Goal: Task Accomplishment & Management: Use online tool/utility

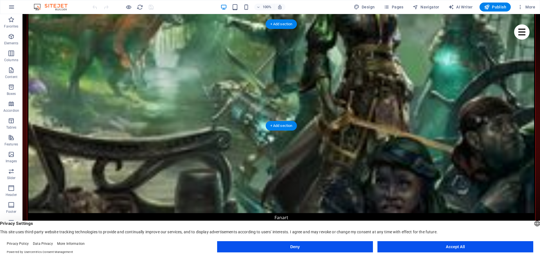
scroll to position [1349, 0]
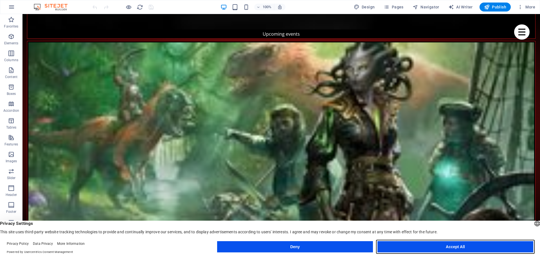
click at [451, 249] on button "Accept All" at bounding box center [455, 246] width 156 height 11
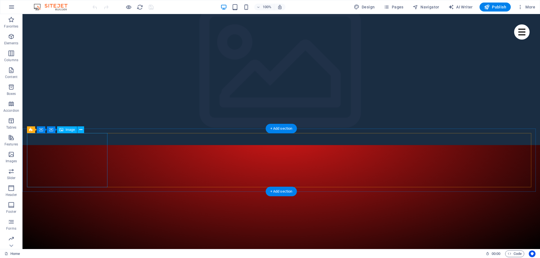
scroll to position [0, 0]
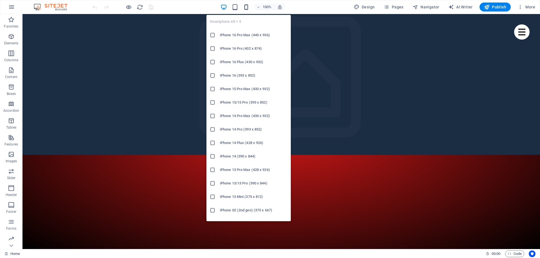
click at [248, 6] on icon "button" at bounding box center [246, 7] width 6 height 6
click at [243, 34] on h6 "iPhone 16 Pro Max (440 x 956)" at bounding box center [253, 35] width 67 height 7
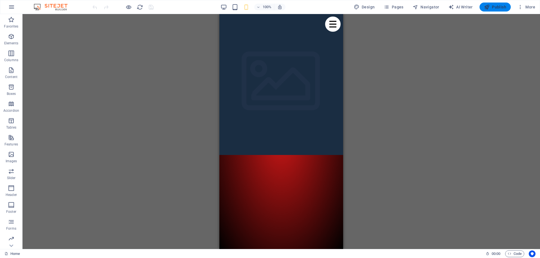
click at [492, 7] on span "Publish" at bounding box center [495, 7] width 22 height 6
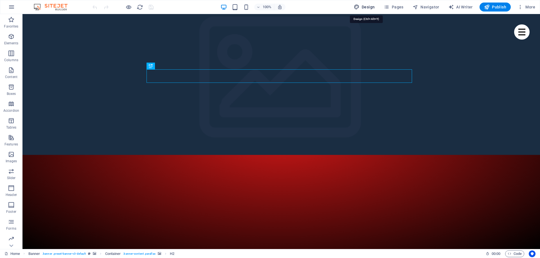
click at [369, 5] on span "Design" at bounding box center [364, 7] width 21 height 6
select select "px"
select select "400"
select select "px"
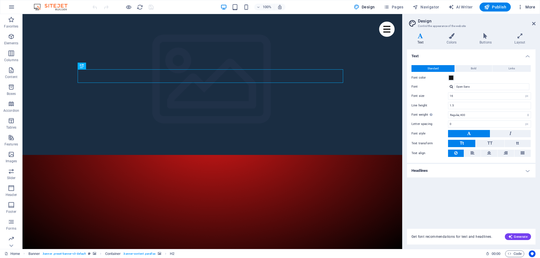
click at [530, 7] on span "More" at bounding box center [526, 7] width 18 height 6
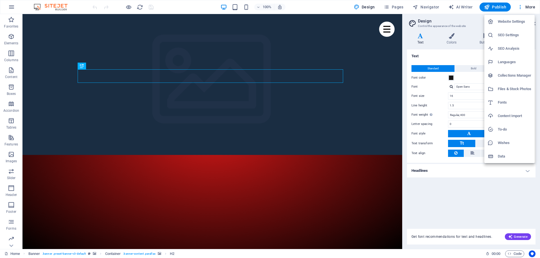
click at [10, 21] on div at bounding box center [270, 129] width 540 height 258
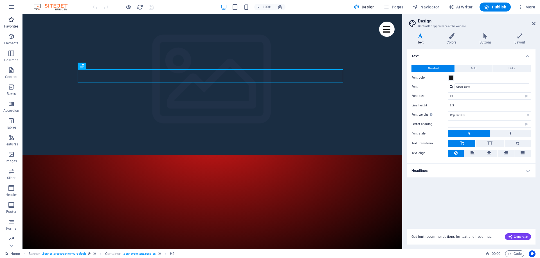
click at [11, 20] on icon "button" at bounding box center [11, 19] width 7 height 7
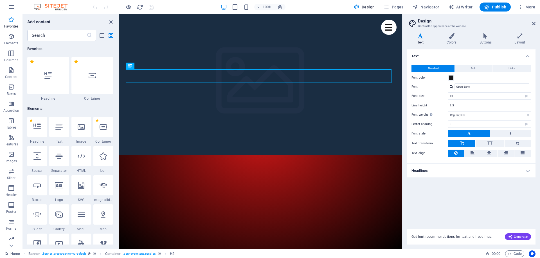
click at [11, 20] on icon "button" at bounding box center [11, 19] width 7 height 7
click at [55, 8] on img at bounding box center [53, 7] width 42 height 7
click at [13, 8] on icon "button" at bounding box center [11, 7] width 7 height 7
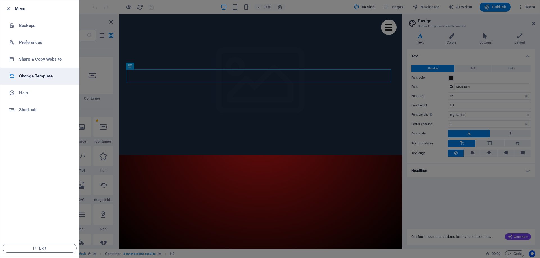
click at [40, 76] on h6 "Change Template" at bounding box center [45, 76] width 52 height 7
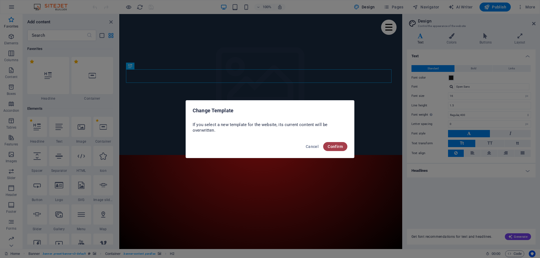
click at [337, 145] on span "Confirm" at bounding box center [335, 147] width 15 height 4
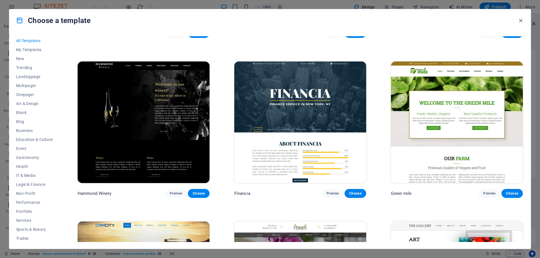
scroll to position [1349, 0]
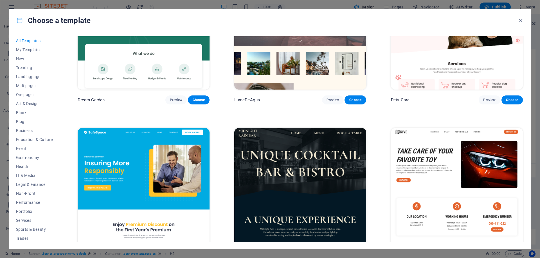
click at [455, 156] on img at bounding box center [457, 188] width 132 height 121
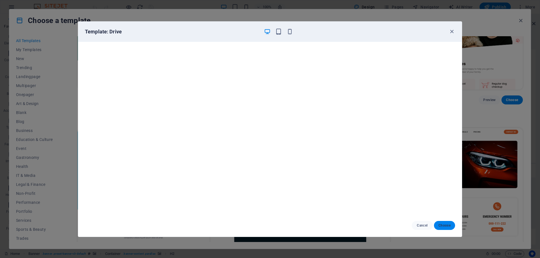
click at [448, 227] on span "Choose" at bounding box center [444, 225] width 12 height 4
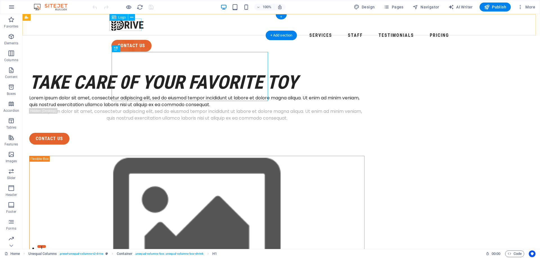
click at [128, 26] on div at bounding box center [281, 25] width 340 height 12
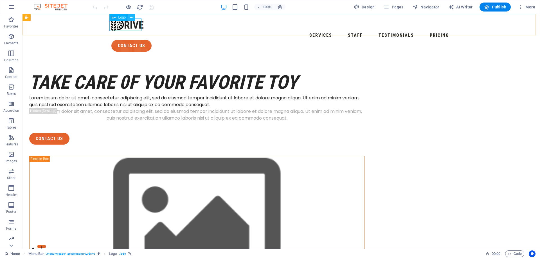
click at [133, 17] on icon at bounding box center [131, 18] width 3 height 6
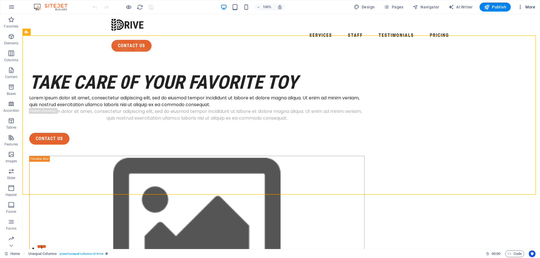
click at [534, 7] on span "More" at bounding box center [526, 7] width 18 height 6
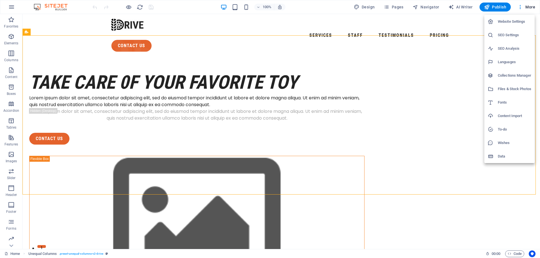
click at [472, 57] on div at bounding box center [270, 129] width 540 height 258
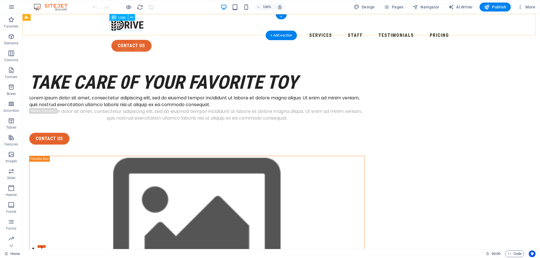
click at [125, 24] on div at bounding box center [281, 25] width 340 height 12
click at [120, 17] on span "Logo" at bounding box center [122, 17] width 8 height 3
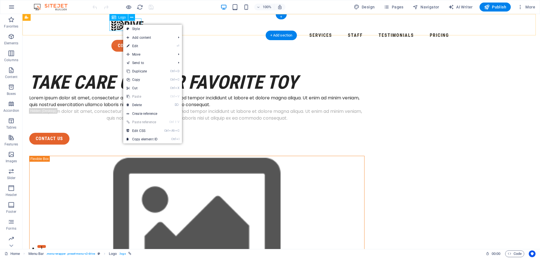
click at [123, 24] on div at bounding box center [281, 25] width 340 height 12
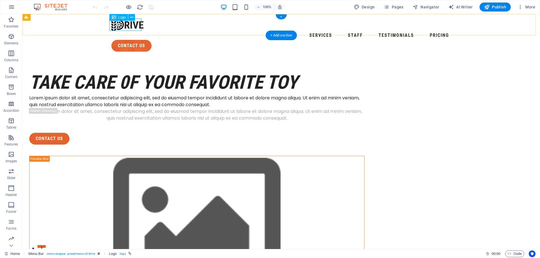
click at [123, 24] on div at bounding box center [281, 25] width 340 height 12
select select "px"
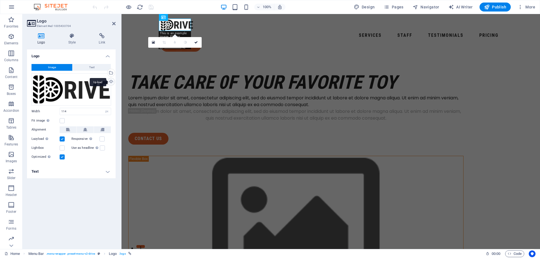
click at [110, 81] on div "Upload" at bounding box center [110, 82] width 8 height 8
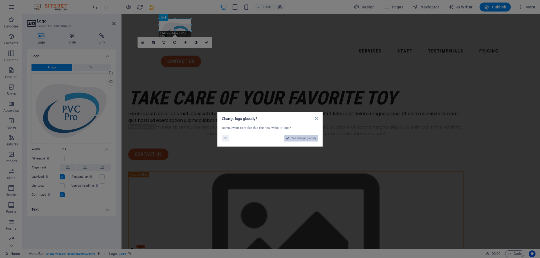
click at [302, 138] on span "Yes, change globally" at bounding box center [303, 138] width 25 height 7
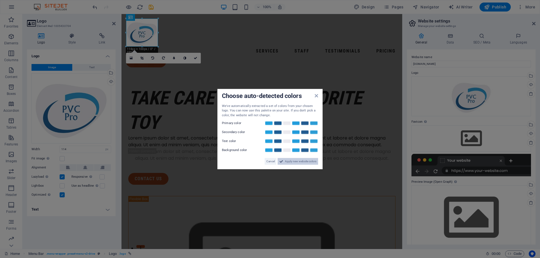
click at [296, 161] on span "Apply new website colors" at bounding box center [300, 161] width 31 height 7
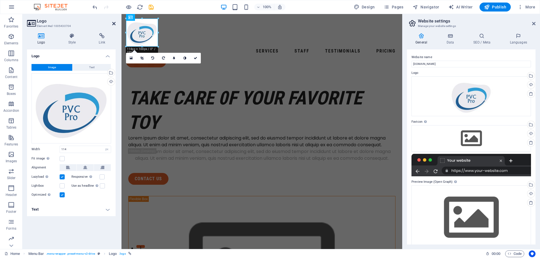
click at [112, 24] on icon at bounding box center [113, 23] width 3 height 4
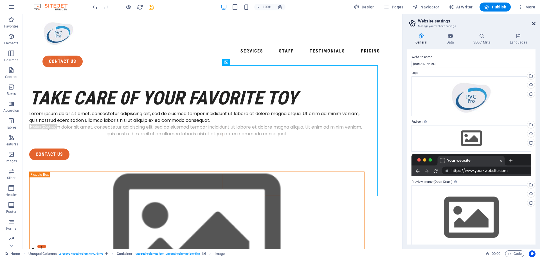
click at [534, 23] on icon at bounding box center [533, 23] width 3 height 4
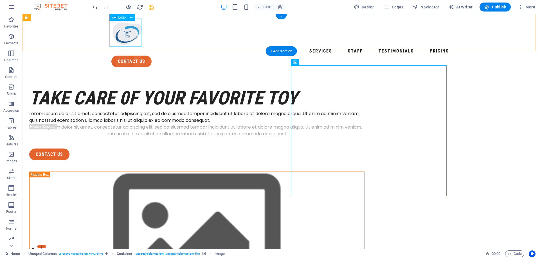
click at [127, 31] on div at bounding box center [281, 33] width 340 height 28
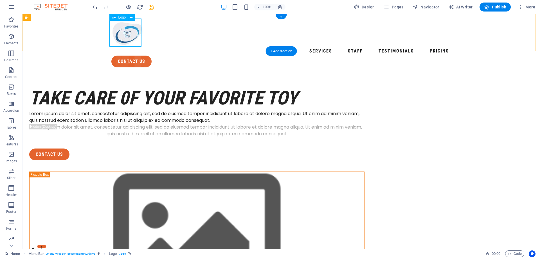
click at [132, 37] on div at bounding box center [281, 33] width 340 height 28
click at [132, 17] on icon at bounding box center [131, 18] width 3 height 6
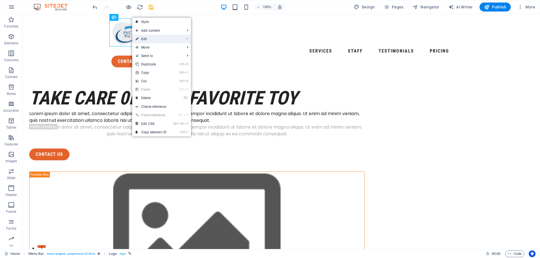
click at [147, 39] on link "⏎ Edit" at bounding box center [151, 39] width 38 height 8
select select "px"
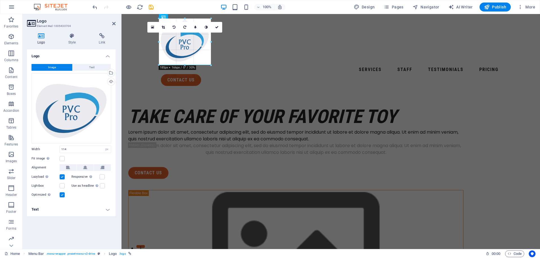
drag, startPoint x: 190, startPoint y: 46, endPoint x: 122, endPoint y: 49, distance: 68.7
type input "185"
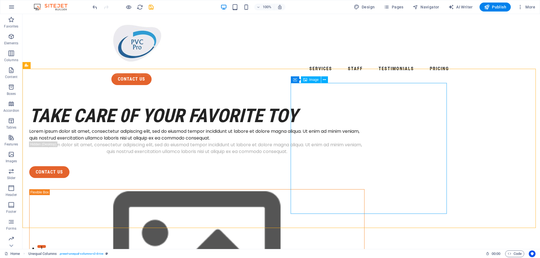
click at [312, 80] on span "Image" at bounding box center [313, 79] width 9 height 3
click at [308, 79] on span "Container" at bounding box center [306, 79] width 15 height 3
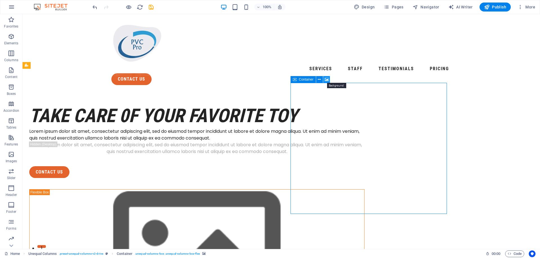
click at [326, 78] on icon at bounding box center [326, 80] width 4 height 6
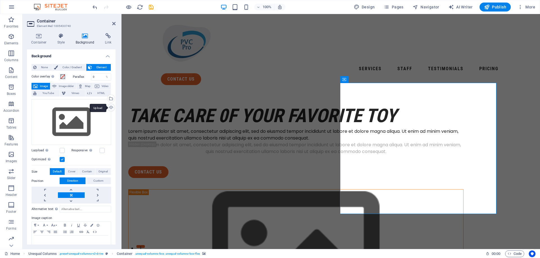
click at [110, 107] on div "Upload" at bounding box center [110, 108] width 8 height 8
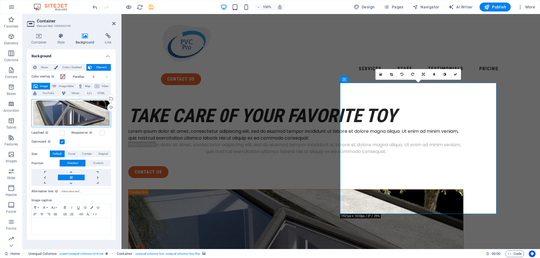
click at [75, 109] on div "Drag files here, click to choose files or select files from Files or our free s…" at bounding box center [71, 113] width 80 height 28
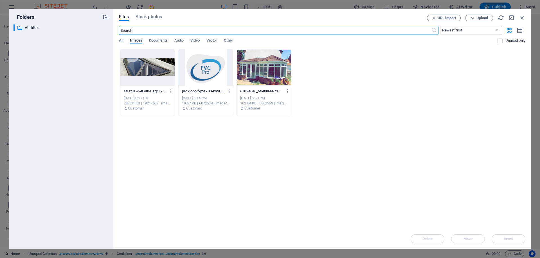
click at [151, 67] on div at bounding box center [147, 67] width 54 height 37
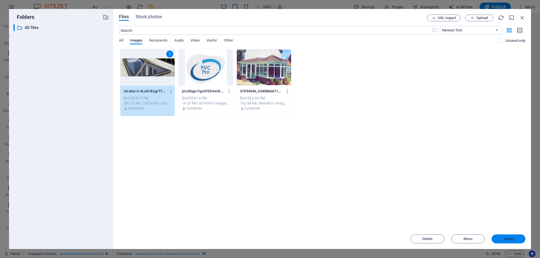
click at [510, 243] on button "Insert" at bounding box center [508, 239] width 34 height 9
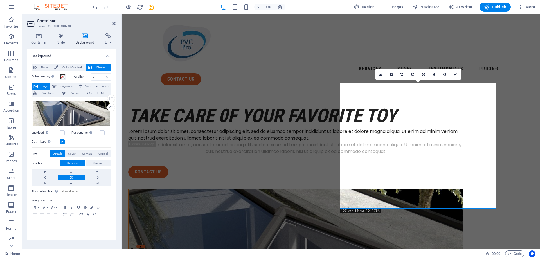
click at [423, 190] on figure at bounding box center [295, 253] width 335 height 126
click at [345, 205] on figure at bounding box center [295, 253] width 335 height 126
click at [391, 74] on icon at bounding box center [391, 74] width 3 height 3
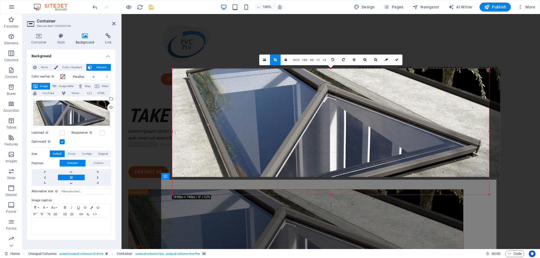
drag, startPoint x: 498, startPoint y: 187, endPoint x: 480, endPoint y: 202, distance: 23.5
click at [480, 195] on div "180 170 160 150 140 130 120 110 100 90 80 70 60 50 40 30 20 10 0 -10 -20 -30 -4…" at bounding box center [330, 132] width 317 height 127
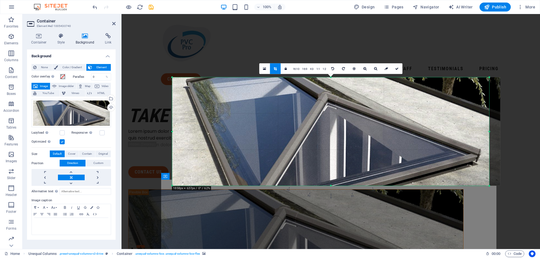
click at [516, 93] on div at bounding box center [330, 97] width 418 height 166
click at [396, 68] on icon at bounding box center [396, 68] width 3 height 3
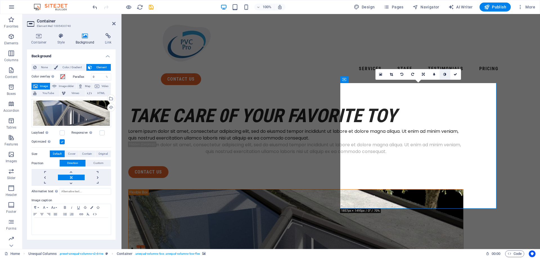
click at [443, 73] on icon at bounding box center [444, 74] width 3 height 3
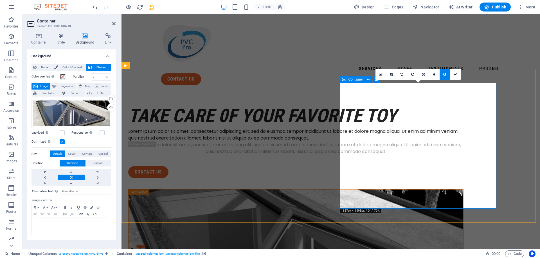
click at [426, 190] on figure at bounding box center [295, 253] width 335 height 126
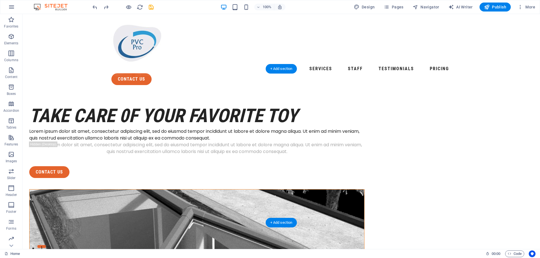
click at [364, 190] on figure at bounding box center [197, 253] width 335 height 126
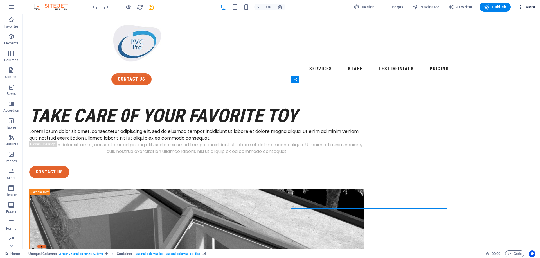
click at [534, 6] on span "More" at bounding box center [526, 7] width 18 height 6
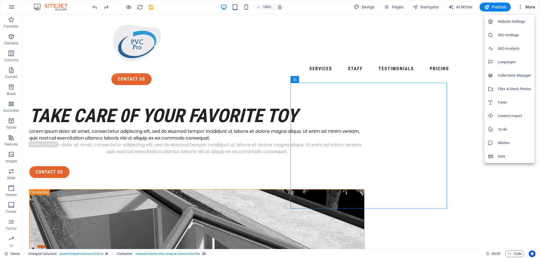
click at [325, 167] on div at bounding box center [270, 129] width 540 height 258
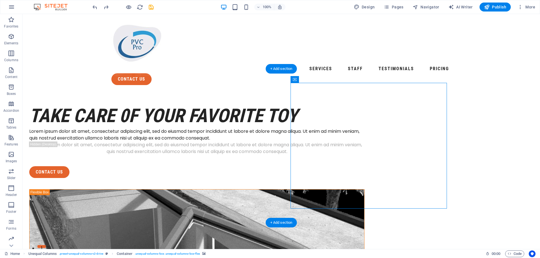
click at [325, 190] on figure at bounding box center [197, 253] width 335 height 126
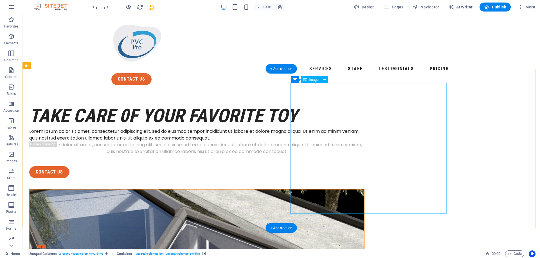
click at [313, 81] on span "Image" at bounding box center [313, 79] width 9 height 3
click at [313, 80] on span "Image" at bounding box center [313, 79] width 9 height 3
click at [325, 80] on icon at bounding box center [324, 80] width 3 height 6
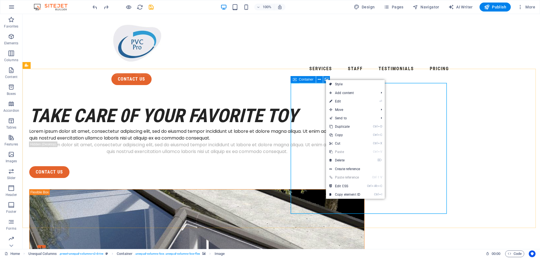
click at [295, 80] on icon at bounding box center [295, 79] width 4 height 7
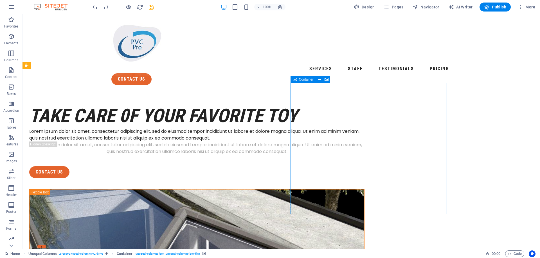
click at [295, 80] on icon at bounding box center [295, 79] width 4 height 7
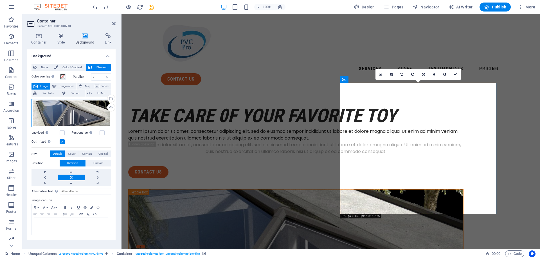
click at [82, 109] on div "Drag files here, click to choose files or select files from Files or our free s…" at bounding box center [71, 113] width 80 height 28
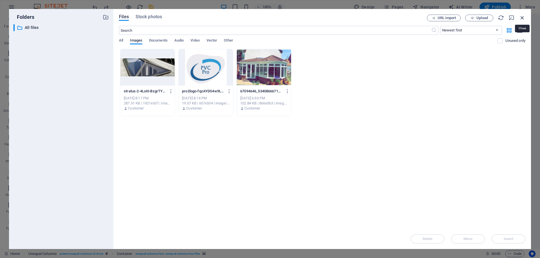
click at [521, 16] on icon "button" at bounding box center [522, 18] width 6 height 6
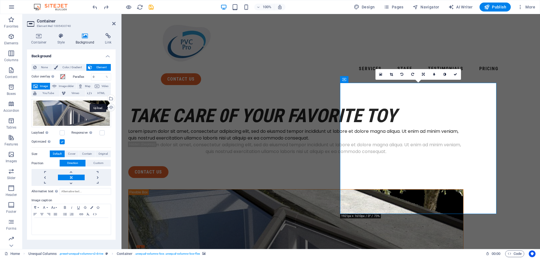
click at [110, 109] on div "Upload" at bounding box center [110, 108] width 8 height 8
click at [111, 98] on div "Select files from the file manager, stock photos, or upload file(s)" at bounding box center [110, 99] width 8 height 8
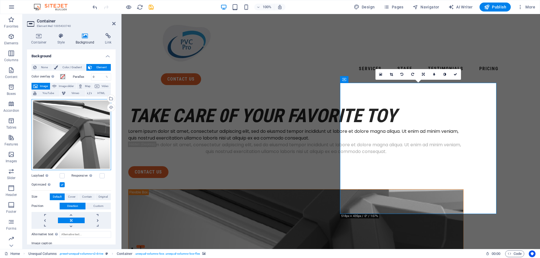
click at [76, 119] on div "Drag files here, click to choose files or select files from Files or our free s…" at bounding box center [71, 134] width 80 height 71
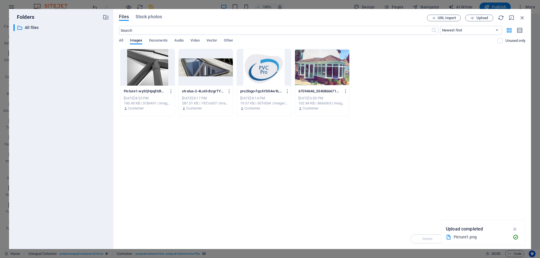
click at [76, 119] on div "​ All files All files" at bounding box center [60, 134] width 95 height 221
click at [162, 67] on div at bounding box center [147, 67] width 54 height 37
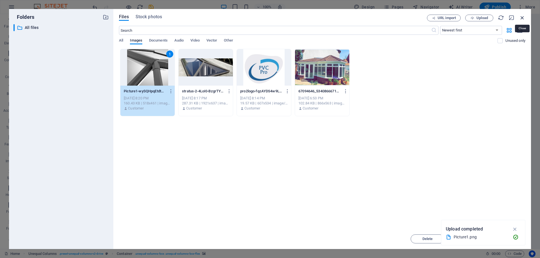
click at [524, 17] on icon "button" at bounding box center [522, 18] width 6 height 6
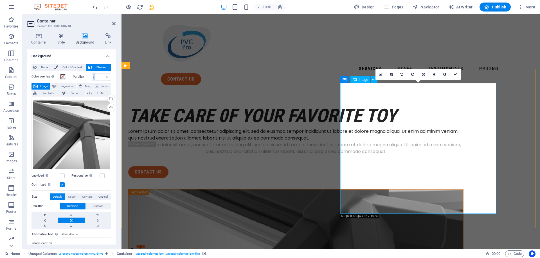
click at [361, 81] on span "Image" at bounding box center [363, 79] width 9 height 3
click at [361, 80] on span "Image" at bounding box center [363, 79] width 9 height 3
click at [344, 79] on icon at bounding box center [344, 79] width 4 height 7
click at [352, 78] on span "Container" at bounding box center [355, 79] width 15 height 3
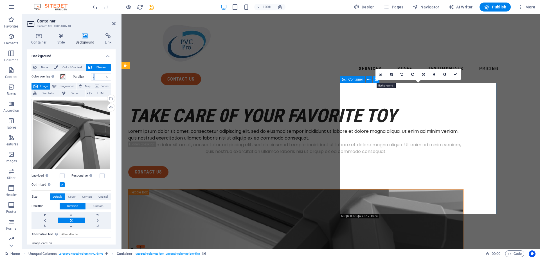
click at [374, 80] on icon at bounding box center [376, 80] width 4 height 6
click at [456, 73] on link at bounding box center [455, 74] width 11 height 11
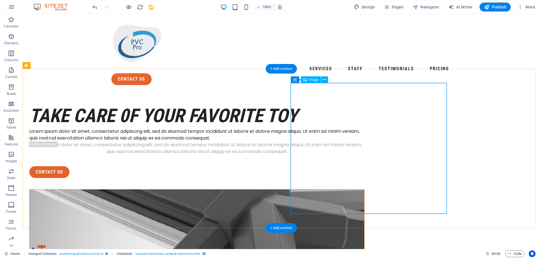
select select "%"
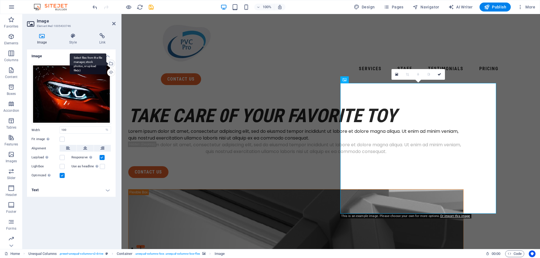
click at [106, 63] on div "Select files from the file manager, stock photos, or upload file(s)" at bounding box center [88, 63] width 37 height 21
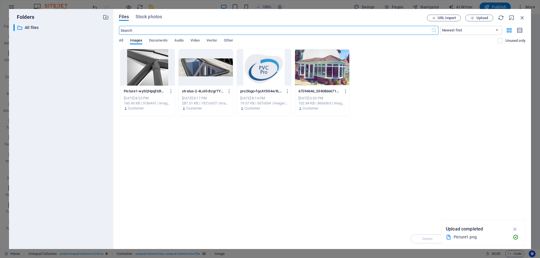
click at [144, 58] on div at bounding box center [147, 67] width 54 height 37
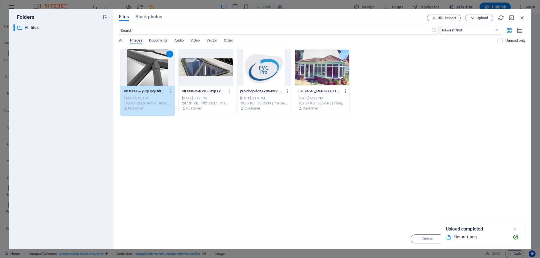
click at [516, 228] on icon "button" at bounding box center [515, 229] width 6 height 6
click at [508, 238] on span "Insert" at bounding box center [509, 239] width 10 height 3
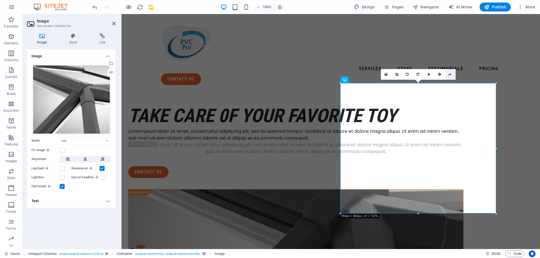
click at [449, 73] on icon at bounding box center [449, 74] width 3 height 3
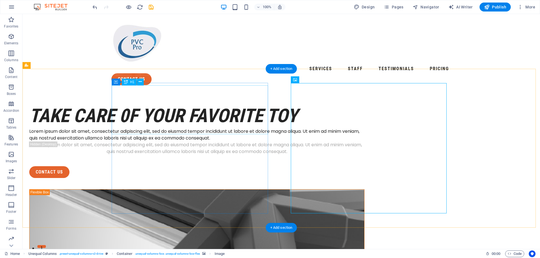
click at [185, 121] on div "take care 0f your favorite toy" at bounding box center [196, 116] width 335 height 24
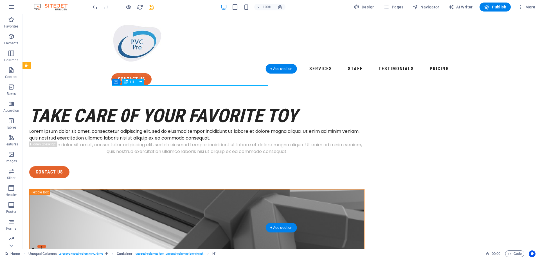
click at [225, 121] on div "take care 0f your favorite toy" at bounding box center [196, 116] width 335 height 24
click at [198, 111] on div "take care 0f your favorite toy" at bounding box center [196, 116] width 335 height 24
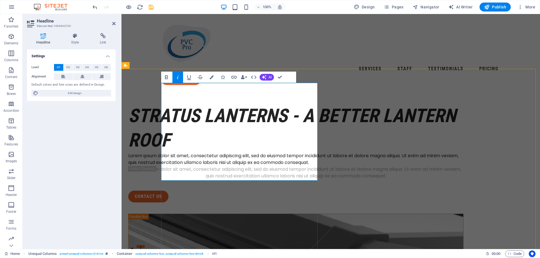
click at [202, 110] on em "STRATUS LANTERNS - A BETTER LANTERN ROOF" at bounding box center [292, 128] width 328 height 46
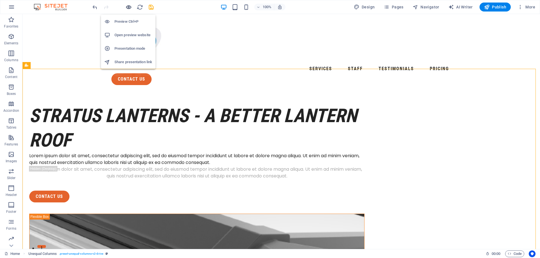
click at [128, 8] on icon "button" at bounding box center [128, 7] width 6 height 6
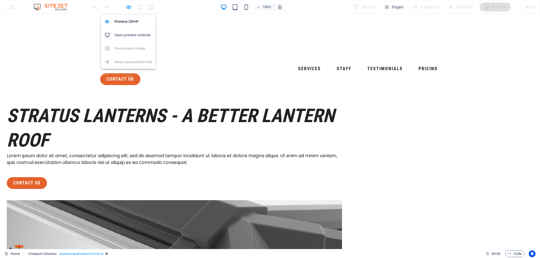
click at [128, 6] on icon "button" at bounding box center [128, 7] width 6 height 6
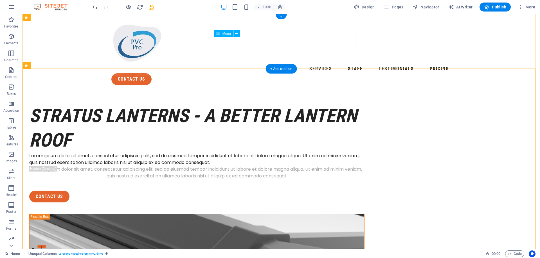
click at [228, 64] on nav "Services Staff Testimonials Pricing" at bounding box center [281, 68] width 340 height 9
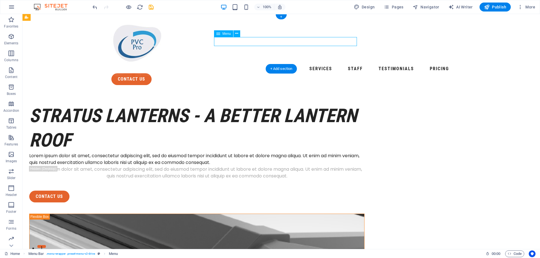
click at [240, 64] on nav "Services Staff Testimonials Pricing" at bounding box center [281, 68] width 340 height 9
click at [227, 64] on nav "Services Staff Testimonials Pricing" at bounding box center [281, 68] width 340 height 9
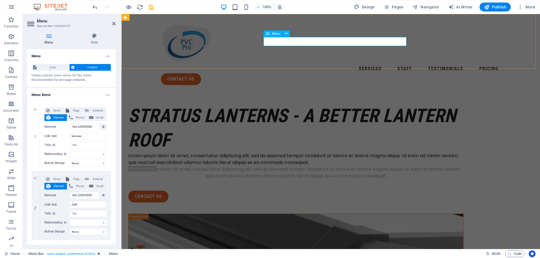
click at [290, 64] on nav "Services Staff Testimonials Pricing" at bounding box center [331, 68] width 340 height 9
click at [286, 32] on icon at bounding box center [286, 34] width 3 height 6
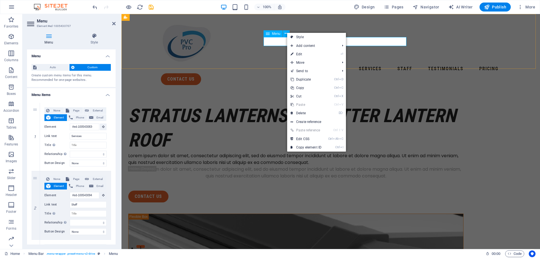
click at [273, 34] on span "Menu" at bounding box center [276, 33] width 8 height 3
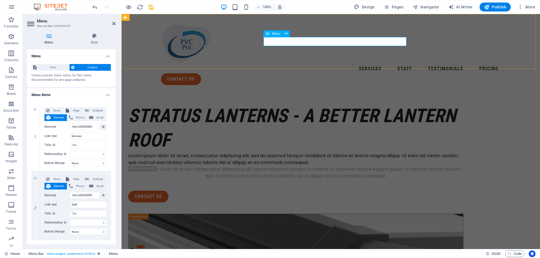
click at [269, 35] on icon at bounding box center [268, 33] width 4 height 7
click at [275, 64] on nav "Services Staff Testimonials Pricing" at bounding box center [331, 68] width 340 height 9
click at [276, 34] on span "Menu" at bounding box center [276, 33] width 8 height 3
click at [86, 137] on input "Services" at bounding box center [88, 136] width 37 height 7
type input "S"
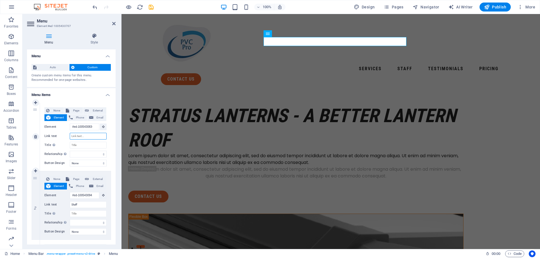
select select
type input "P"
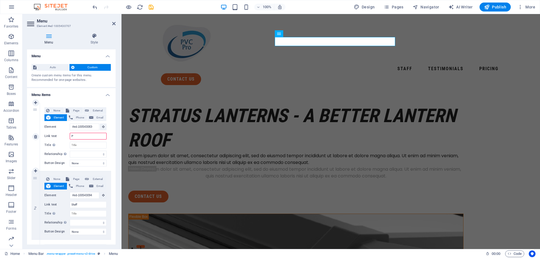
select select
type input "Pro"
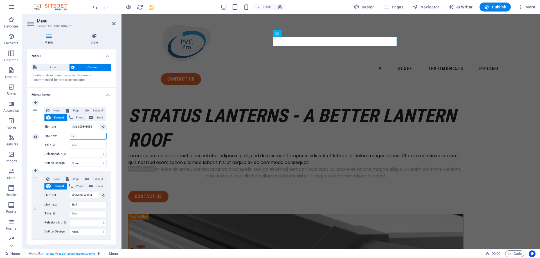
select select
type input "Products"
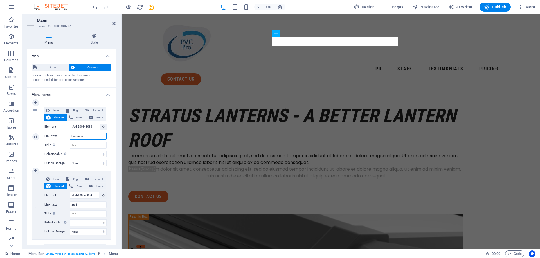
select select
type input "Products"
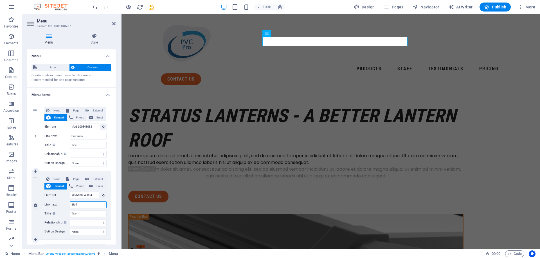
click at [85, 205] on input "Staff" at bounding box center [88, 205] width 37 height 7
type input "S"
select select
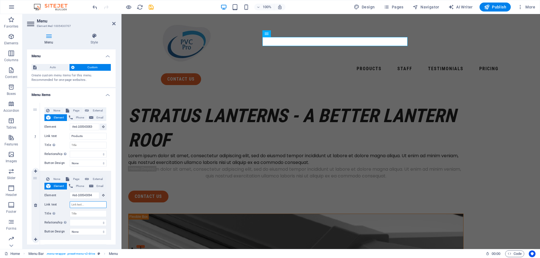
select select
type input "dow"
select select
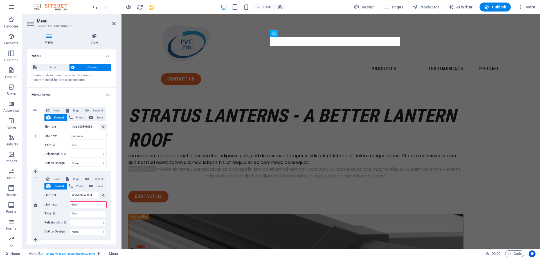
select select
type input "d"
select select
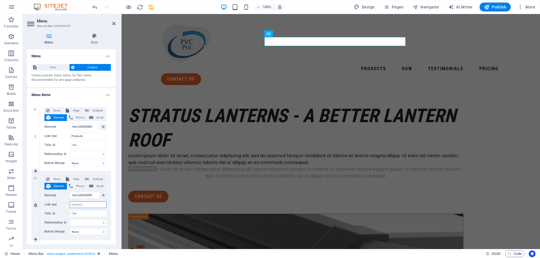
select select
type input "Do"
select select
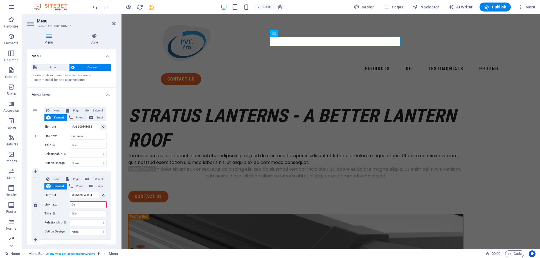
select select
type input "Dow"
select select
type input "Down"
select select
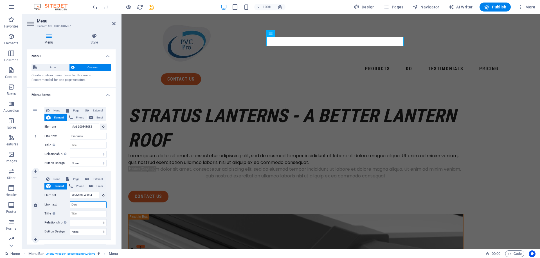
select select
type input "Downloads"
select select
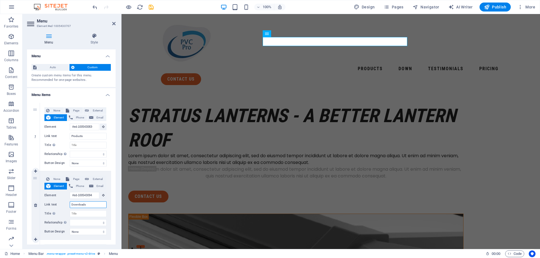
select select
type input "Downloads"
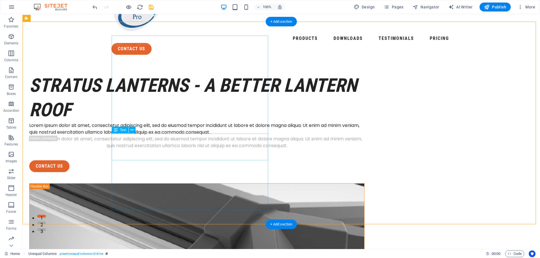
scroll to position [56, 0]
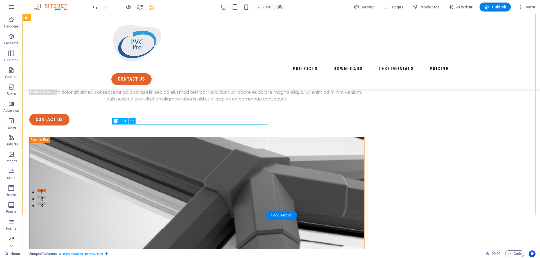
click at [214, 89] on div "Lorem ipsum dolor sit amet, consectetur adipiscing elit, sed do eiusmod tempor …" at bounding box center [196, 82] width 335 height 13
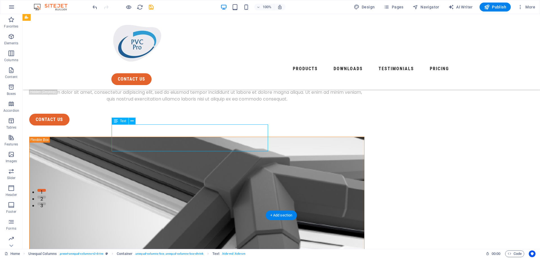
click at [214, 89] on div "Lorem ipsum dolor sit amet, consectetur adipiscing elit, sed do eiusmod tempor …" at bounding box center [196, 82] width 335 height 13
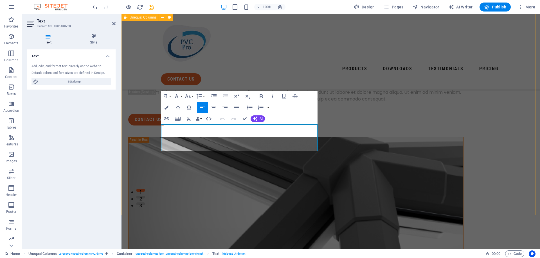
drag, startPoint x: 255, startPoint y: 149, endPoint x: 158, endPoint y: 123, distance: 100.8
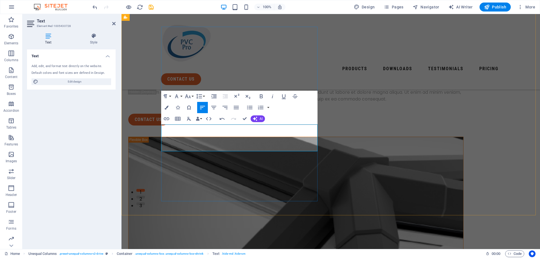
click at [204, 88] on span "We fabricate stunning aluminium roof lanterns for properties in Stoke-on-Trent.…" at bounding box center [282, 82] width 308 height 12
click at [171, 88] on span "We fabricate high quality aluminium roof lanterns for properties in Stoke-on-Tr…" at bounding box center [284, 82] width 313 height 12
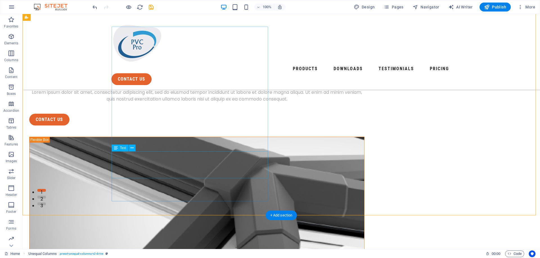
click at [207, 103] on div "Lorem ipsum dolor sit amet, consectetur adipiscing elit, sed do eiusmod tempor …" at bounding box center [196, 95] width 335 height 13
click at [200, 103] on div "Lorem ipsum dolor sit amet, consectetur adipiscing elit, sed do eiusmod tempor …" at bounding box center [196, 95] width 335 height 13
click at [197, 103] on div "Lorem ipsum dolor sit amet, consectetur adipiscing elit, sed do eiusmod tempor …" at bounding box center [196, 95] width 335 height 13
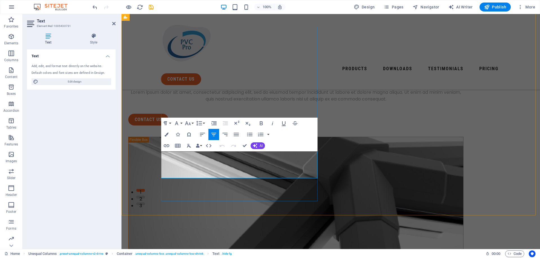
click at [289, 103] on p "Lorem ipsum dolor sit amet, consectetur adipiscing elit, sed do eiusmod tempor …" at bounding box center [295, 95] width 335 height 13
drag, startPoint x: 290, startPoint y: 173, endPoint x: 153, endPoint y: 152, distance: 138.7
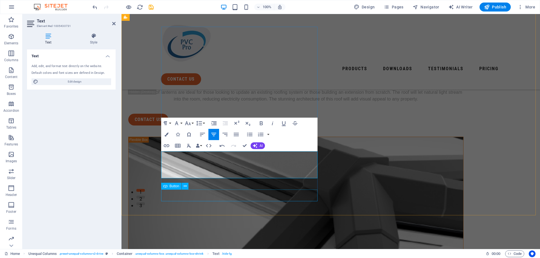
click at [280, 126] on div "contact us" at bounding box center [295, 120] width 335 height 12
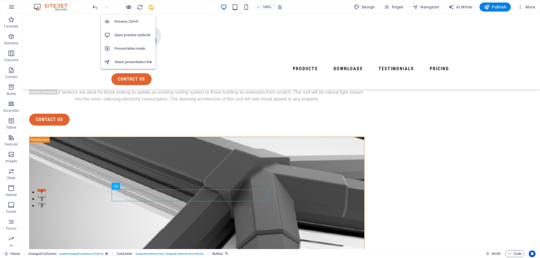
click at [128, 8] on icon "button" at bounding box center [128, 7] width 6 height 6
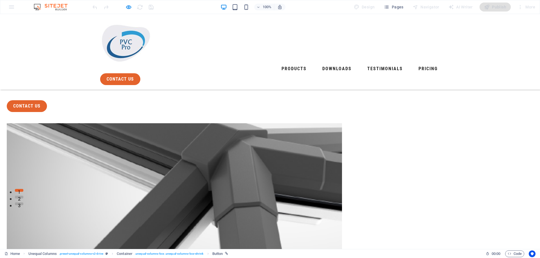
click at [52, 97] on div "STRATUS LANTERNS - A BETTER LANTERN ROOF We fabricate high quality aluminium ro…" at bounding box center [270, 262] width 540 height 608
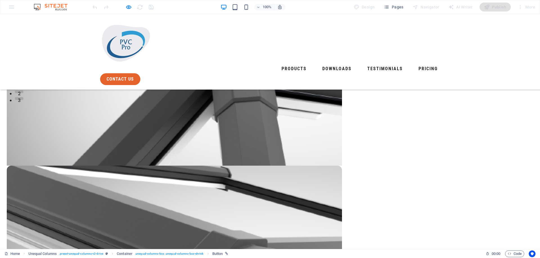
scroll to position [169, 0]
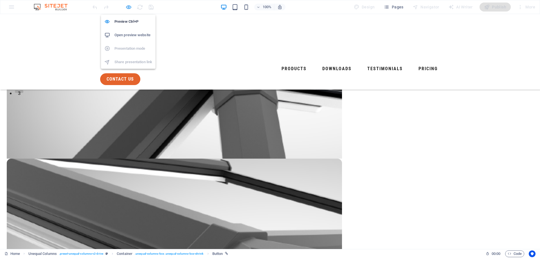
click at [130, 8] on icon "button" at bounding box center [128, 7] width 6 height 6
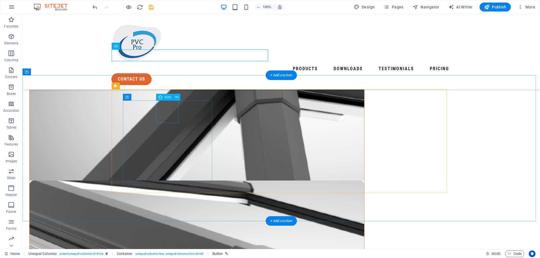
scroll to position [197, 0]
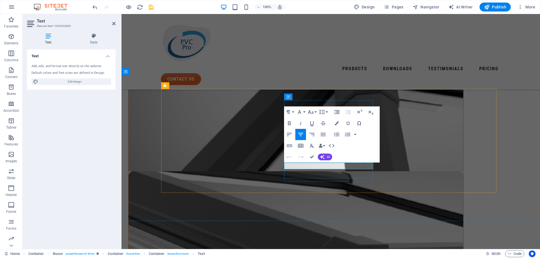
drag, startPoint x: 346, startPoint y: 166, endPoint x: 367, endPoint y: 202, distance: 41.7
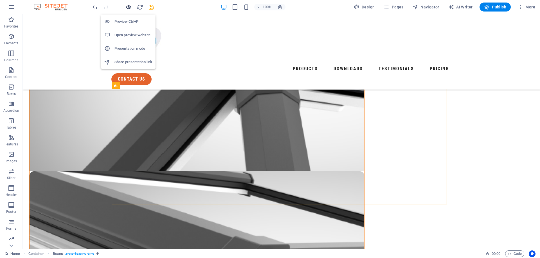
click at [128, 8] on icon "button" at bounding box center [128, 7] width 6 height 6
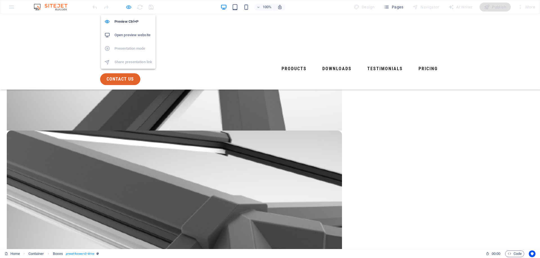
scroll to position [170, 0]
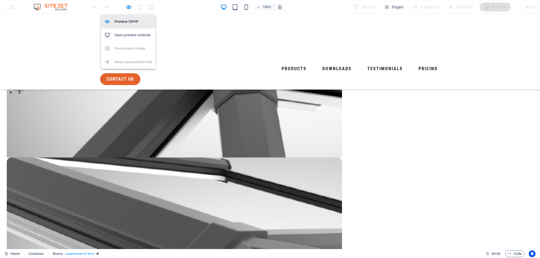
click at [127, 22] on h6 "Preview Ctrl+P" at bounding box center [133, 21] width 38 height 7
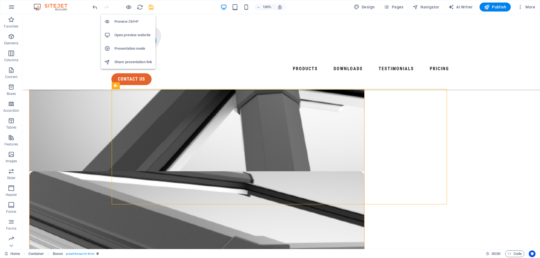
click at [127, 20] on h6 "Preview Ctrl+P" at bounding box center [133, 21] width 38 height 7
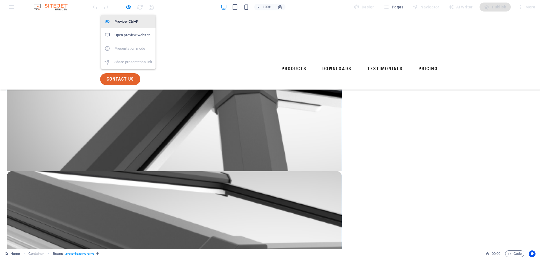
scroll to position [170, 0]
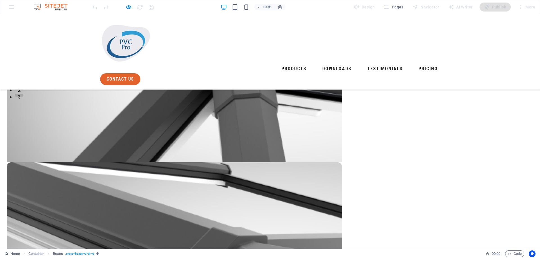
scroll to position [169, 0]
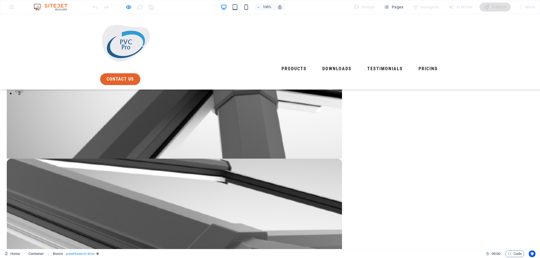
drag, startPoint x: 271, startPoint y: 112, endPoint x: 351, endPoint y: 114, distance: 80.1
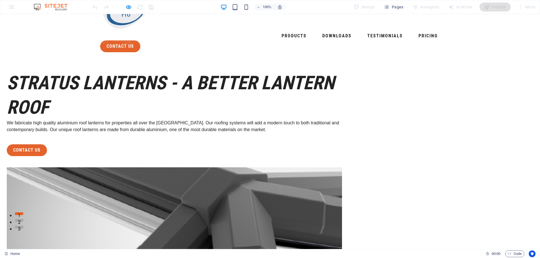
scroll to position [0, 0]
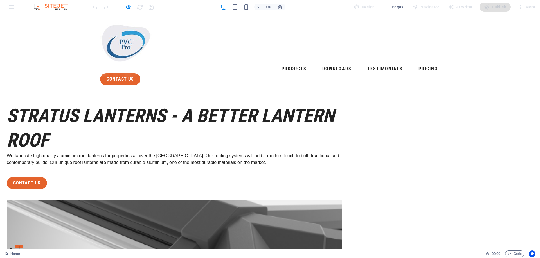
click at [203, 129] on em "STRATUS LANTERNS - A BETTER LANTERN ROOF" at bounding box center [171, 128] width 328 height 46
click at [130, 7] on icon "button" at bounding box center [128, 7] width 6 height 6
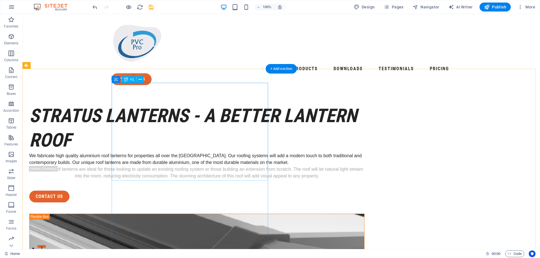
click at [224, 121] on div "STRATUS LANTERNS - A BETTER LANTERN ROOF" at bounding box center [196, 128] width 335 height 49
click at [198, 122] on div "STRATUS LANTERNS - A BETTER LANTERN ROOF" at bounding box center [196, 128] width 335 height 49
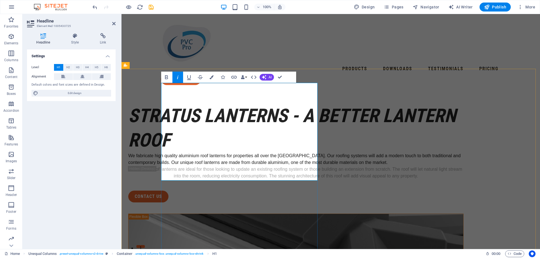
click at [244, 118] on em "STRATUS LANTERNS - A BETTER LANTERN ROOF" at bounding box center [292, 128] width 328 height 46
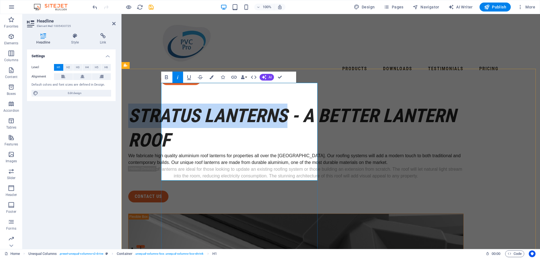
drag, startPoint x: 245, startPoint y: 118, endPoint x: 164, endPoint y: 96, distance: 83.8
click at [164, 105] on em "STRATUS LANTERNS - A BETTER LANTERN ROOF" at bounding box center [292, 128] width 328 height 46
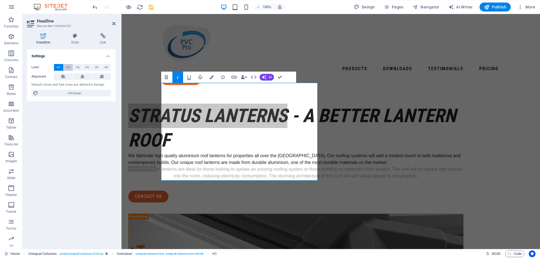
click at [70, 66] on span "H2" at bounding box center [68, 67] width 4 height 7
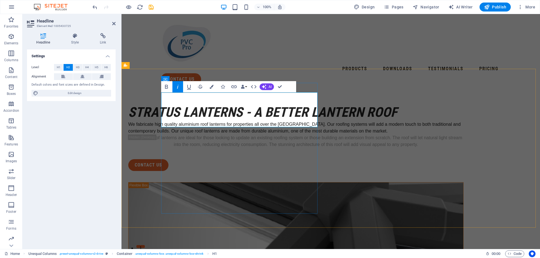
click at [164, 104] on em "STRATUS LANTERNS - A BETTER LANTERN ROOF" at bounding box center [262, 112] width 269 height 16
click at [162, 104] on em "STRATUS LANTERNS - A BETTER LANTERN ROOF" at bounding box center [262, 112] width 269 height 16
click at [83, 77] on icon at bounding box center [82, 76] width 4 height 7
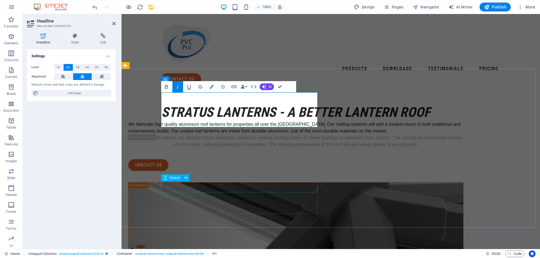
click at [314, 159] on div at bounding box center [295, 153] width 335 height 11
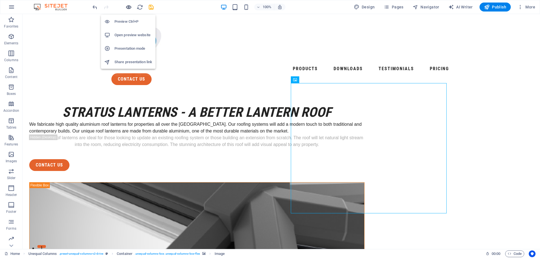
click at [131, 8] on icon "button" at bounding box center [128, 7] width 6 height 6
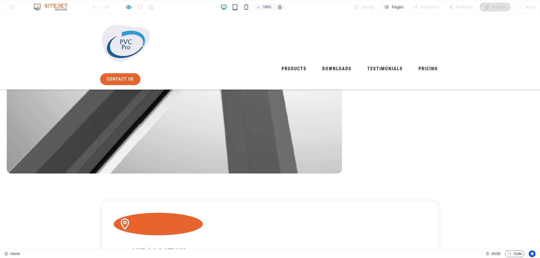
scroll to position [394, 0]
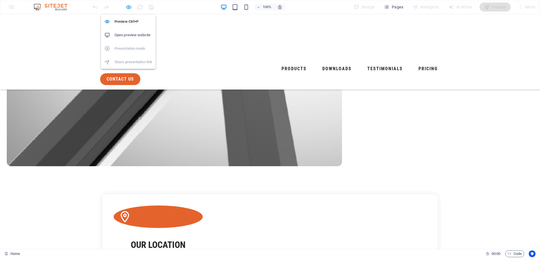
click at [128, 7] on icon "button" at bounding box center [128, 7] width 6 height 6
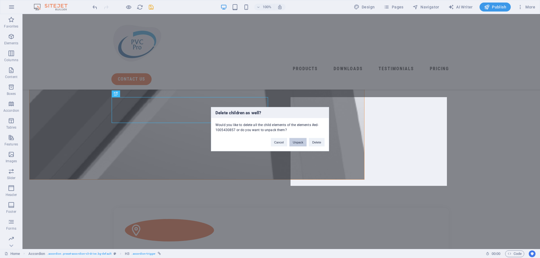
click at [300, 143] on button "Unpack" at bounding box center [297, 142] width 17 height 8
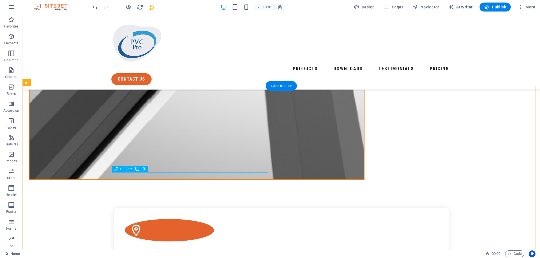
drag, startPoint x: 206, startPoint y: 177, endPoint x: 203, endPoint y: 180, distance: 3.2
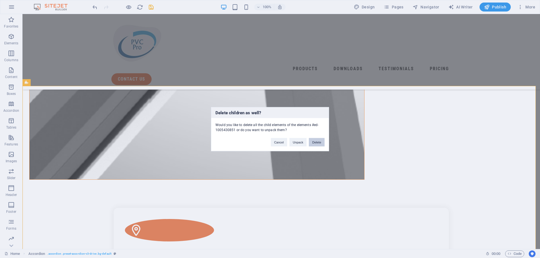
click at [311, 143] on button "Delete" at bounding box center [317, 142] width 16 height 8
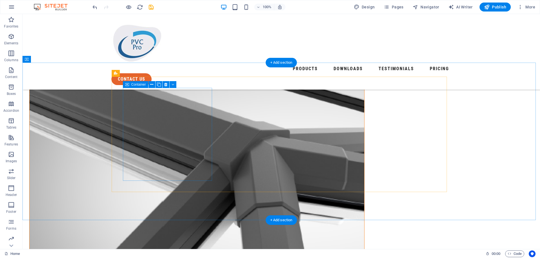
scroll to position [253, 0]
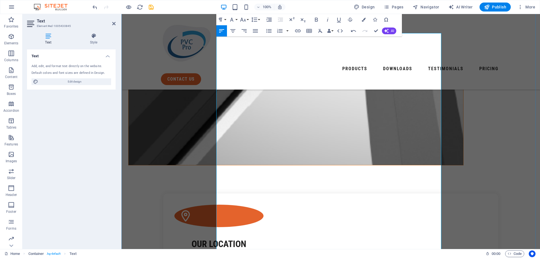
scroll to position [422, 0]
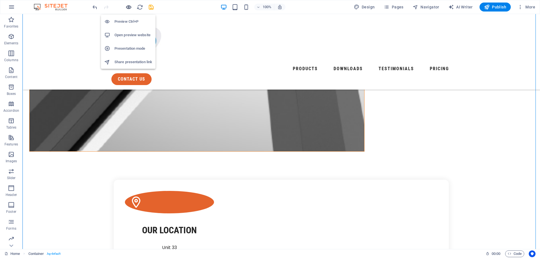
click at [127, 9] on icon "button" at bounding box center [128, 7] width 6 height 6
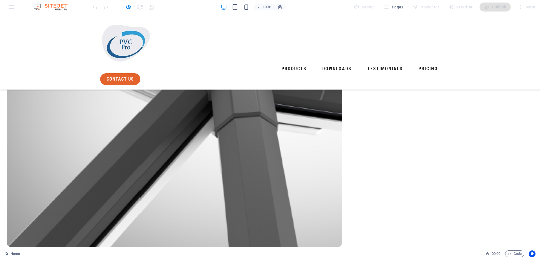
scroll to position [309, 0]
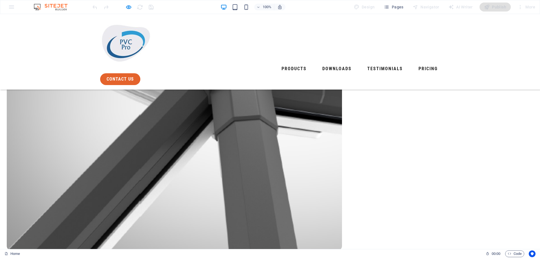
click at [126, 6] on icon "button" at bounding box center [128, 7] width 6 height 6
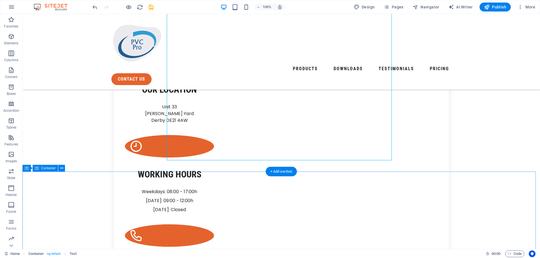
scroll to position [647, 0]
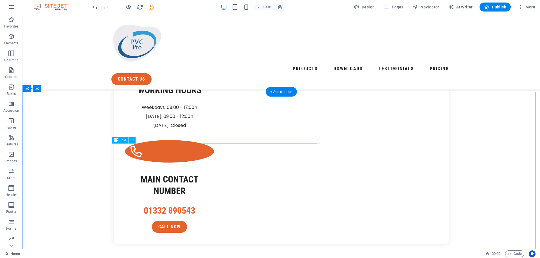
drag, startPoint x: 64, startPoint y: 110, endPoint x: 420, endPoint y: 170, distance: 361.2
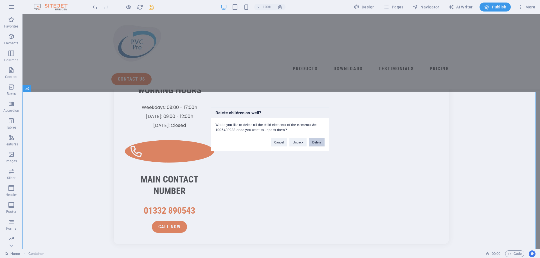
click at [318, 143] on button "Delete" at bounding box center [317, 142] width 16 height 8
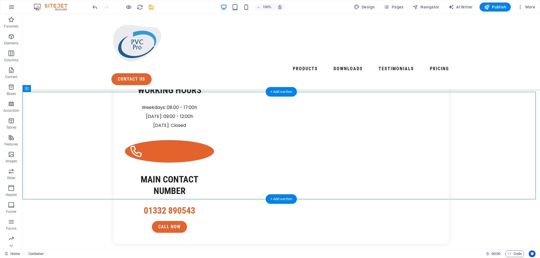
drag, startPoint x: 109, startPoint y: 125, endPoint x: 329, endPoint y: 179, distance: 226.4
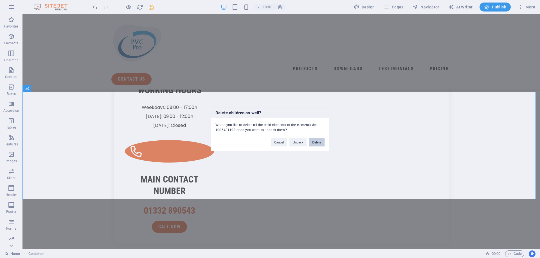
click at [315, 142] on button "Delete" at bounding box center [317, 142] width 16 height 8
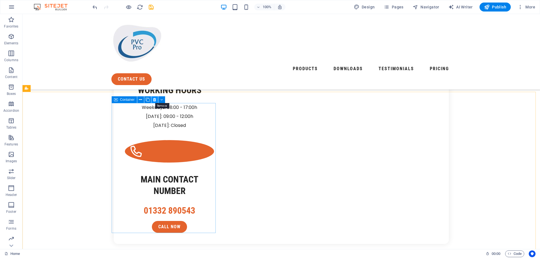
click at [155, 100] on icon at bounding box center [154, 100] width 3 height 6
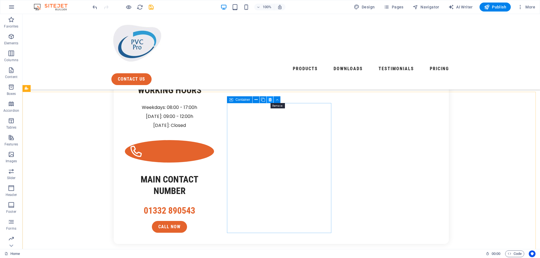
click at [271, 99] on icon at bounding box center [269, 100] width 3 height 6
click at [152, 101] on icon at bounding box center [150, 100] width 3 height 6
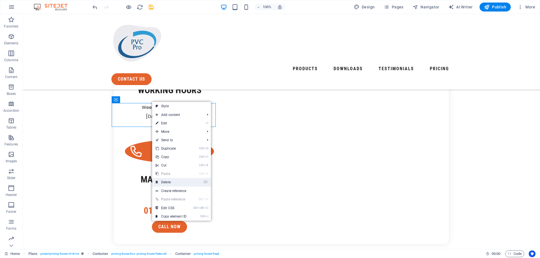
click at [174, 181] on link "⌦ Delete" at bounding box center [171, 182] width 38 height 8
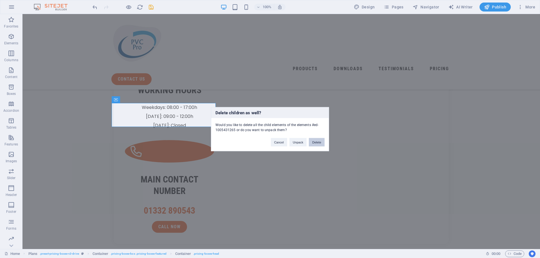
click at [319, 143] on button "Delete" at bounding box center [317, 142] width 16 height 8
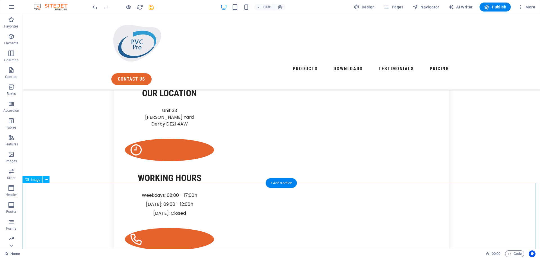
scroll to position [618, 0]
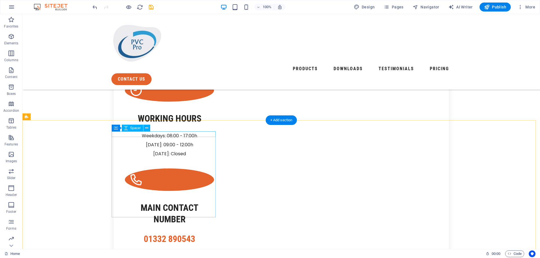
drag, startPoint x: 191, startPoint y: 132, endPoint x: 200, endPoint y: 137, distance: 10.5
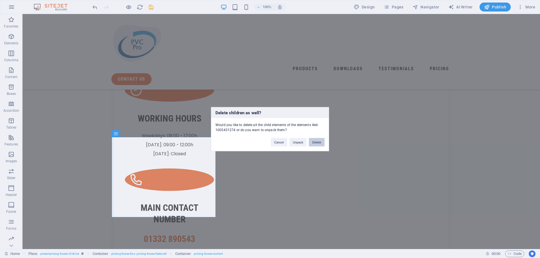
click at [317, 143] on button "Delete" at bounding box center [317, 142] width 16 height 8
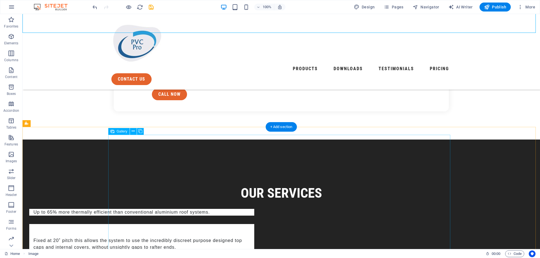
scroll to position [787, 0]
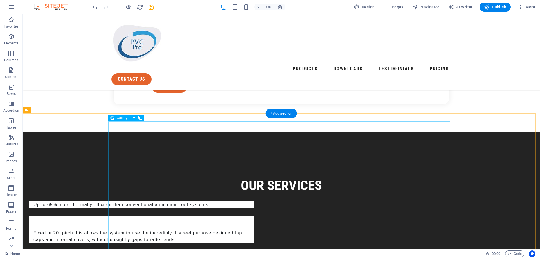
select select "4"
select select "px"
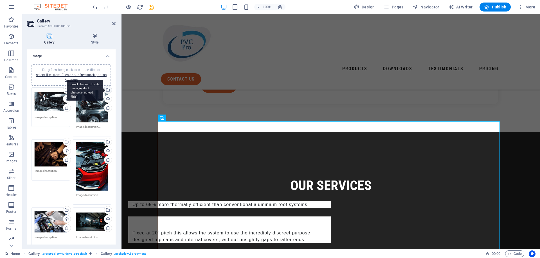
click at [107, 88] on div "Select files from the file manager, stock photos, or upload file(s)" at bounding box center [107, 90] width 8 height 8
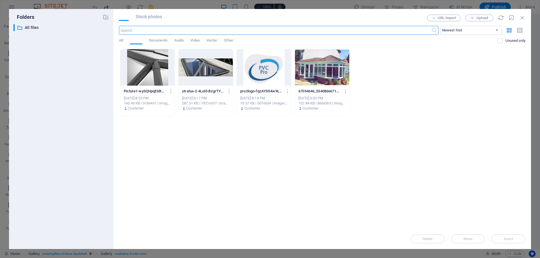
scroll to position [806, 0]
click at [205, 68] on div at bounding box center [206, 67] width 54 height 37
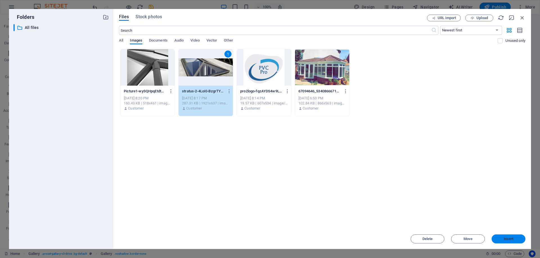
click at [513, 239] on span "Insert" at bounding box center [508, 239] width 29 height 3
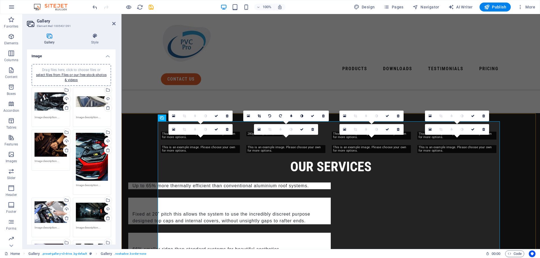
scroll to position [787, 0]
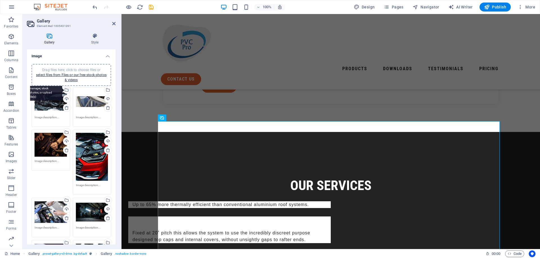
click at [62, 89] on div "Select files from the file manager, stock photos, or upload file(s)" at bounding box center [44, 90] width 37 height 21
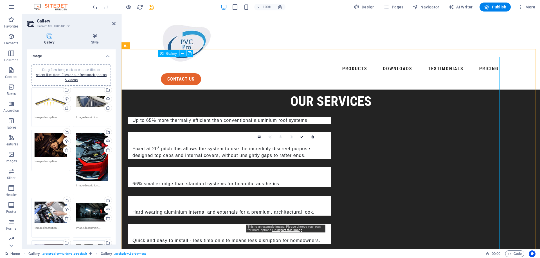
scroll to position [759, 0]
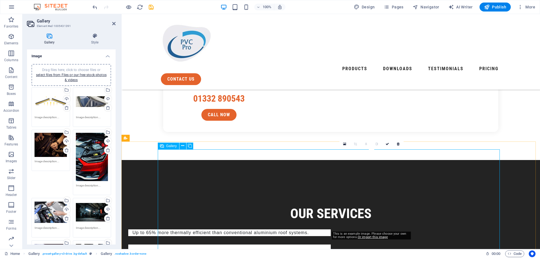
click at [397, 144] on icon at bounding box center [398, 144] width 3 height 3
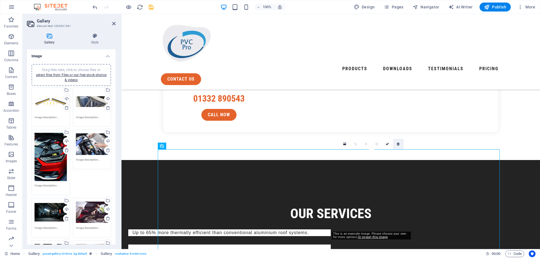
click at [399, 145] on icon at bounding box center [398, 144] width 3 height 3
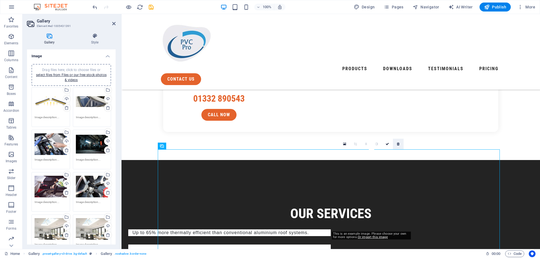
click at [399, 144] on icon at bounding box center [398, 144] width 3 height 3
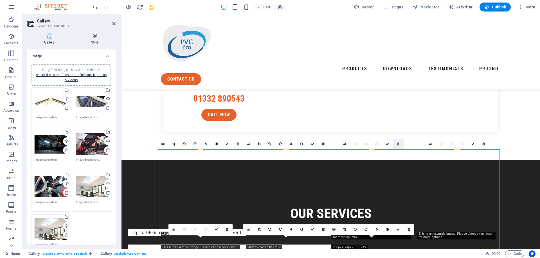
click at [399, 144] on icon at bounding box center [398, 144] width 3 height 3
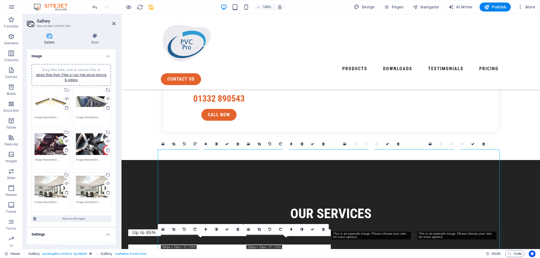
click at [399, 144] on icon at bounding box center [398, 144] width 3 height 3
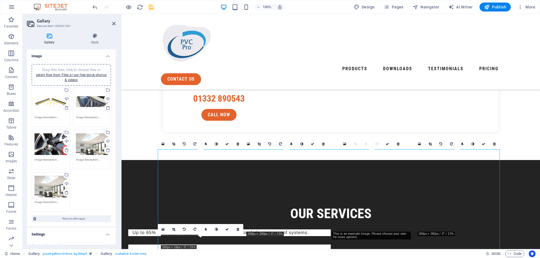
click at [399, 144] on icon at bounding box center [398, 144] width 3 height 3
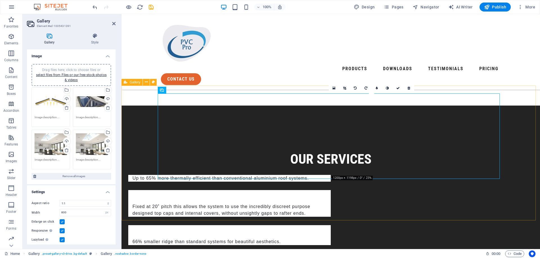
scroll to position [815, 0]
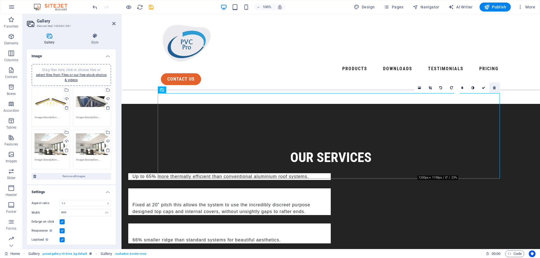
click at [495, 87] on icon at bounding box center [494, 87] width 3 height 3
click at [132, 9] on div at bounding box center [122, 7] width 63 height 9
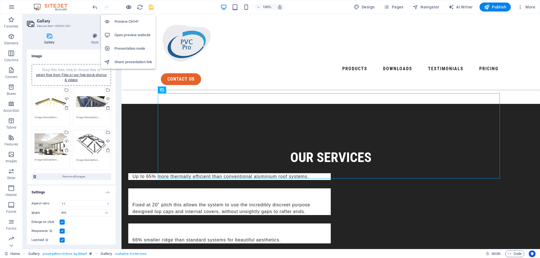
click at [128, 7] on icon "button" at bounding box center [128, 7] width 6 height 6
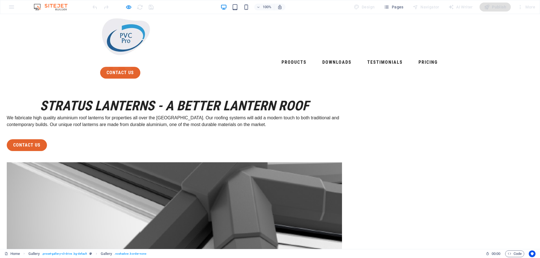
scroll to position [0, 0]
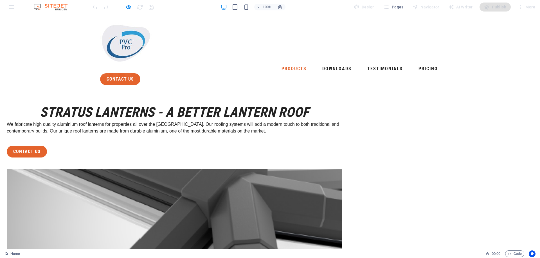
click at [279, 64] on link "Products" at bounding box center [294, 68] width 30 height 9
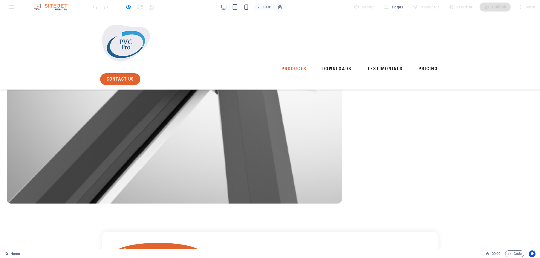
scroll to position [317, 0]
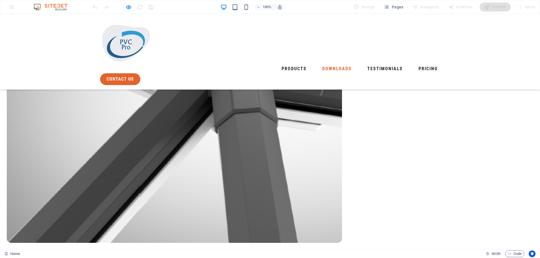
click at [320, 64] on link "Downloads" at bounding box center [337, 68] width 34 height 9
click at [365, 64] on link "Testimonials" at bounding box center [385, 68] width 40 height 9
click at [416, 64] on link "Pricing" at bounding box center [428, 68] width 24 height 9
click at [140, 73] on link "contact us" at bounding box center [120, 79] width 40 height 12
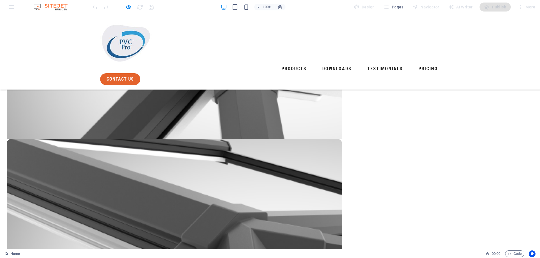
scroll to position [141, 0]
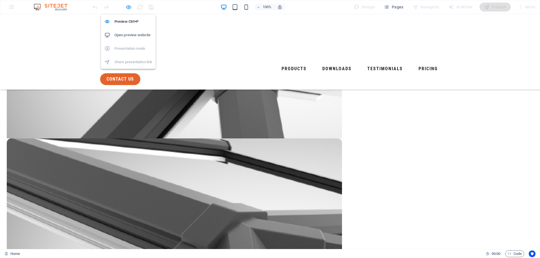
click at [129, 7] on icon "button" at bounding box center [128, 7] width 6 height 6
select select "4"
select select "px"
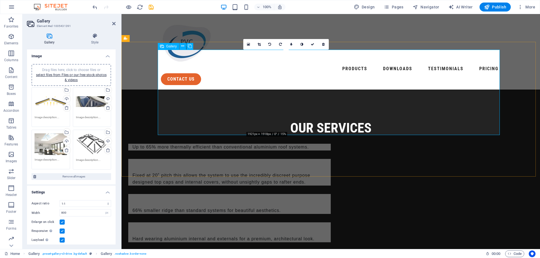
scroll to position [888, 0]
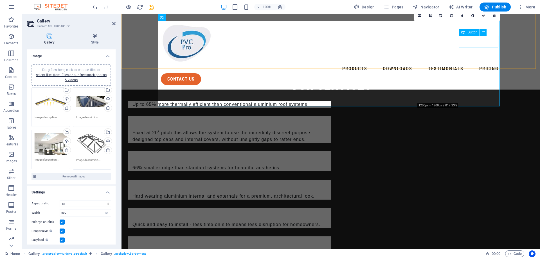
click at [479, 73] on div "contact us" at bounding box center [331, 79] width 340 height 12
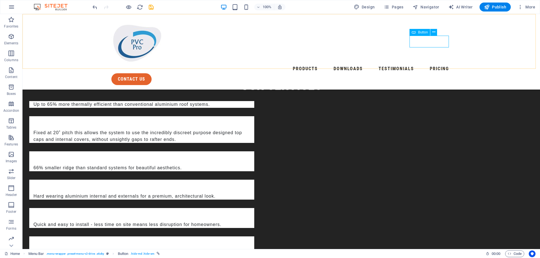
click at [432, 73] on div "contact us" at bounding box center [281, 79] width 340 height 12
click at [422, 31] on span "Button" at bounding box center [423, 32] width 10 height 3
click at [432, 31] on icon at bounding box center [433, 32] width 3 height 6
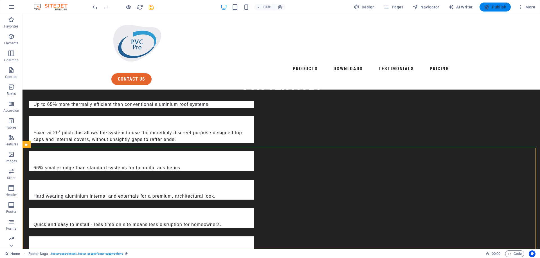
click at [497, 6] on span "Publish" at bounding box center [495, 7] width 22 height 6
select select "4"
select select "px"
